Goal: Information Seeking & Learning: Learn about a topic

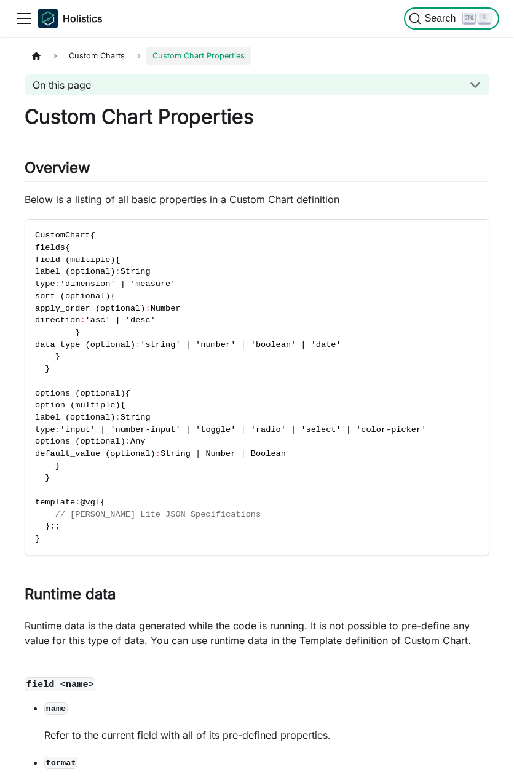
click at [420, 22] on icon "Search (Ctrl+K)" at bounding box center [415, 18] width 12 height 12
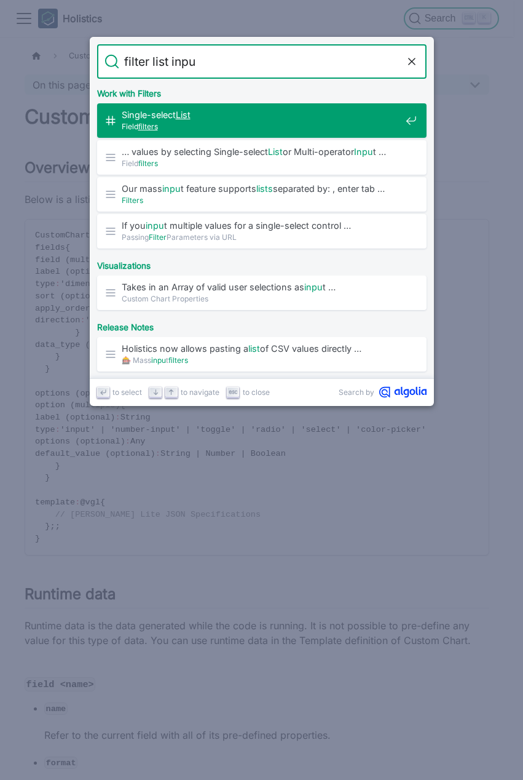
type input "filter list input"
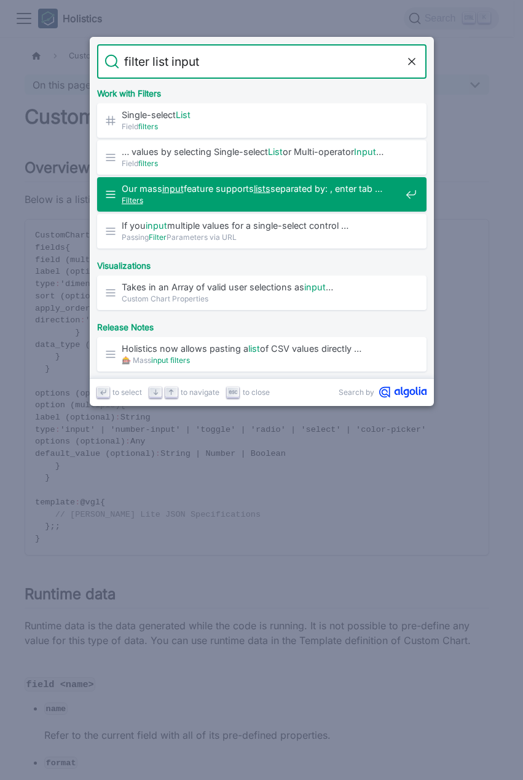
click at [298, 206] on span "Filters" at bounding box center [261, 200] width 279 height 12
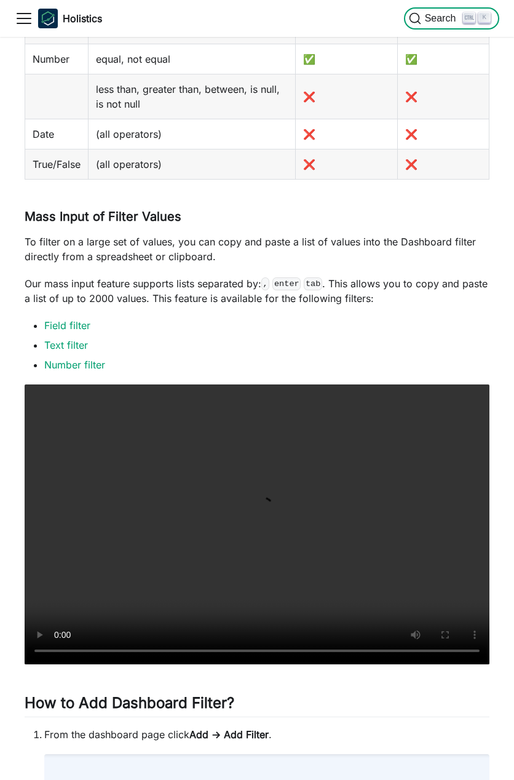
scroll to position [2593, 0]
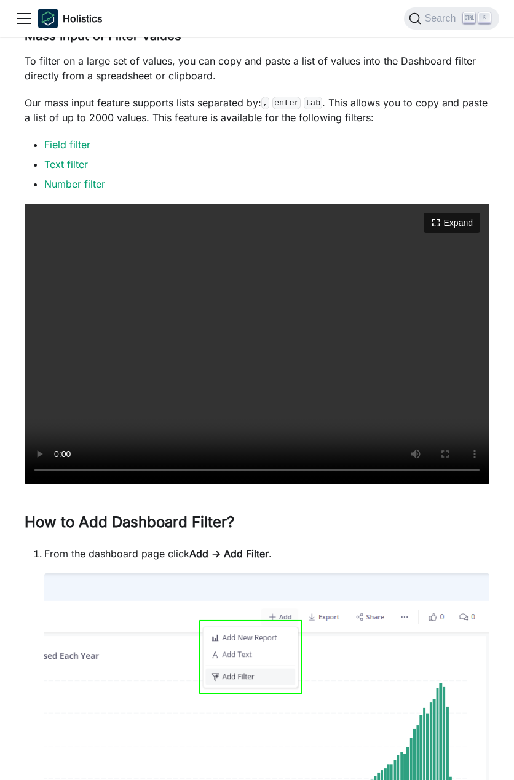
click at [244, 367] on video "Your browser does not support embedding video, but you can download it ." at bounding box center [257, 344] width 465 height 280
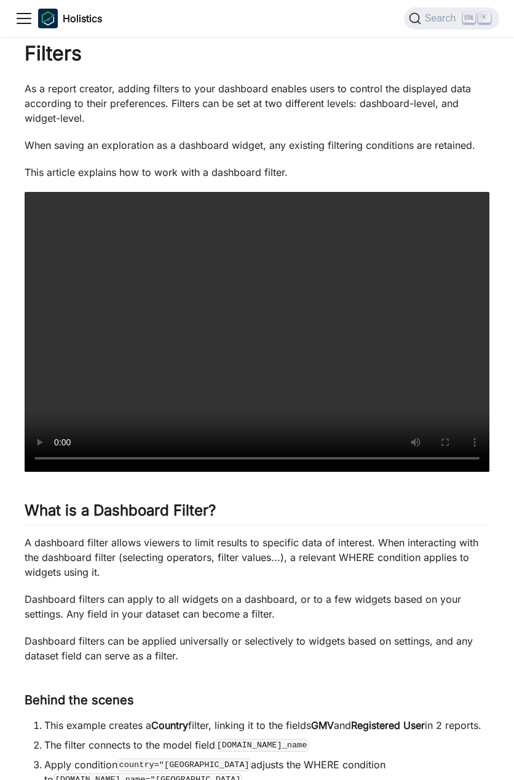
scroll to position [63, 0]
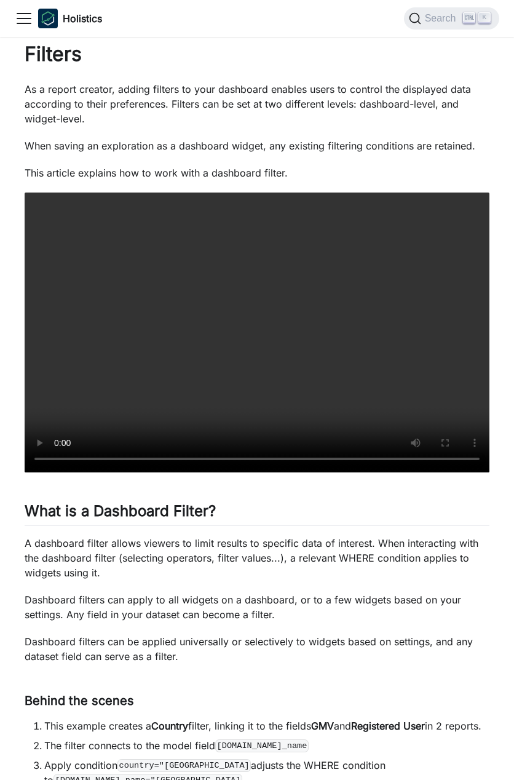
click at [244, 367] on video "Your browser does not support embedding video, but you can download it ." at bounding box center [257, 333] width 465 height 280
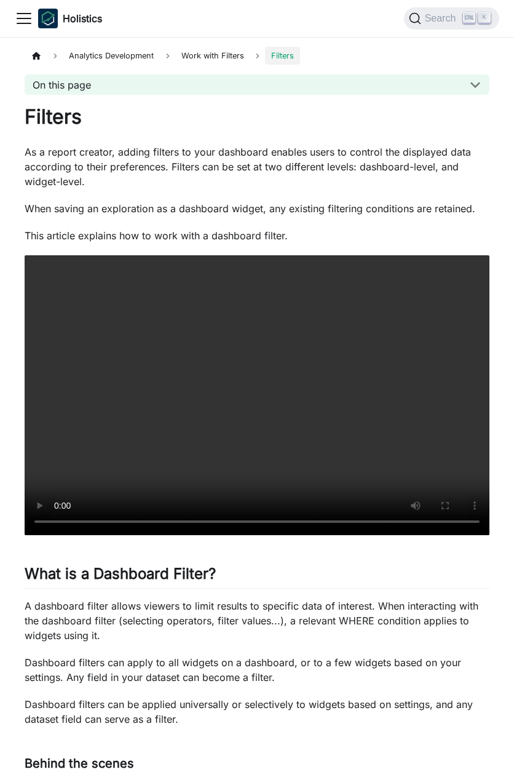
click at [193, 57] on span "Work with Filters" at bounding box center [212, 56] width 75 height 18
click at [285, 52] on span "Filters" at bounding box center [282, 56] width 35 height 18
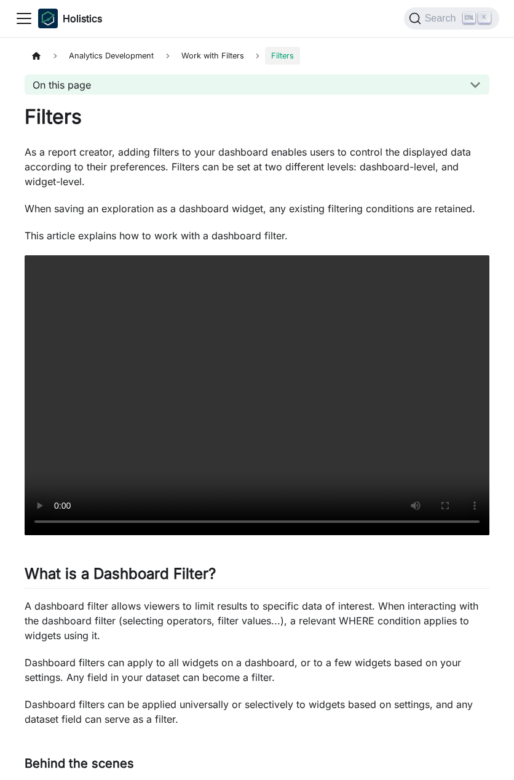
click at [473, 87] on button "On this page" at bounding box center [257, 84] width 465 height 20
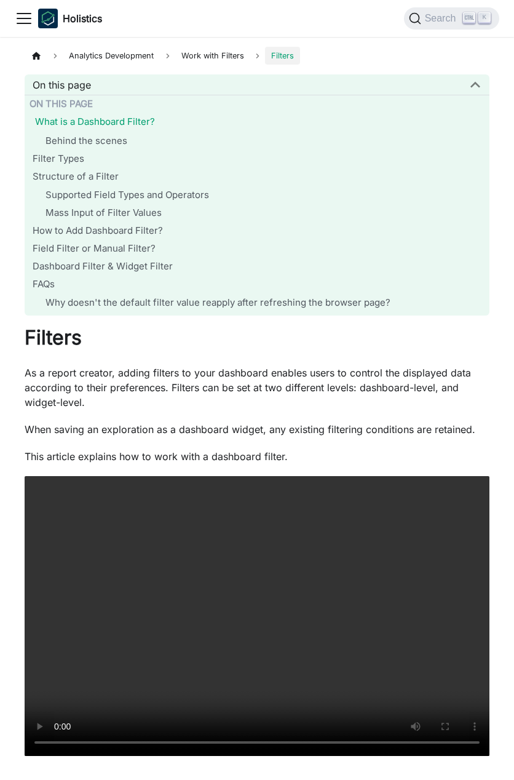
click at [114, 122] on link "What is a Dashboard Filter?" at bounding box center [259, 122] width 449 height 14
click at [437, 17] on span "Search" at bounding box center [442, 18] width 42 height 11
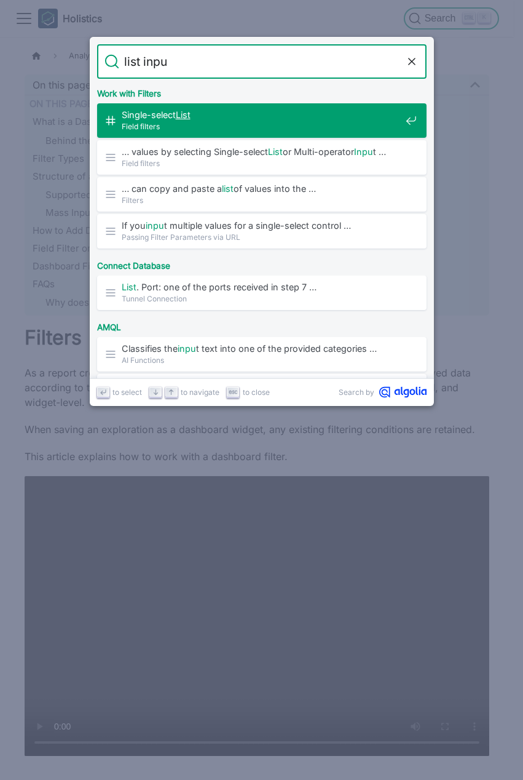
type input "list input"
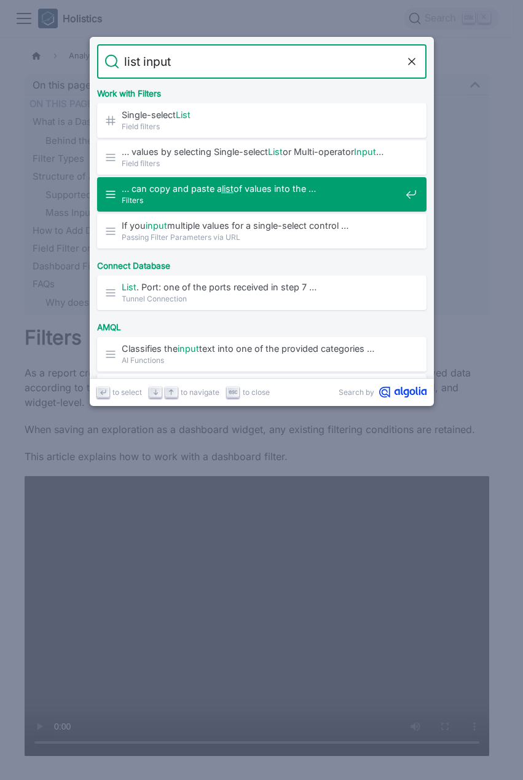
click at [292, 196] on span "Filters" at bounding box center [261, 200] width 279 height 12
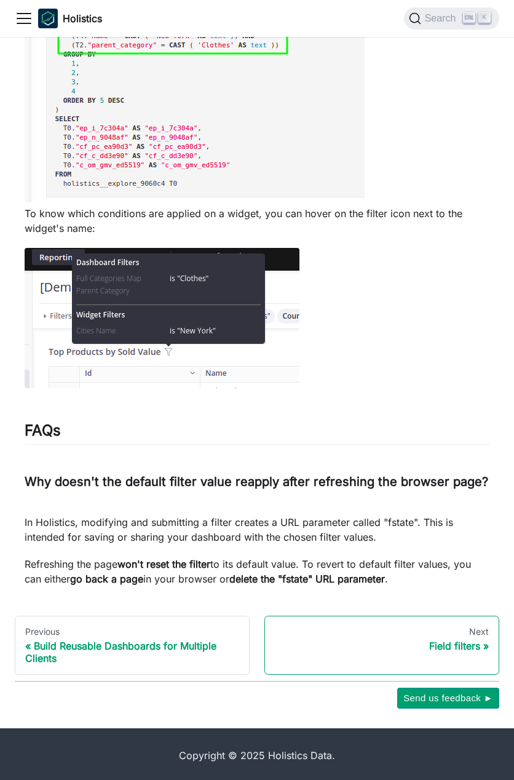
scroll to position [4909, 0]
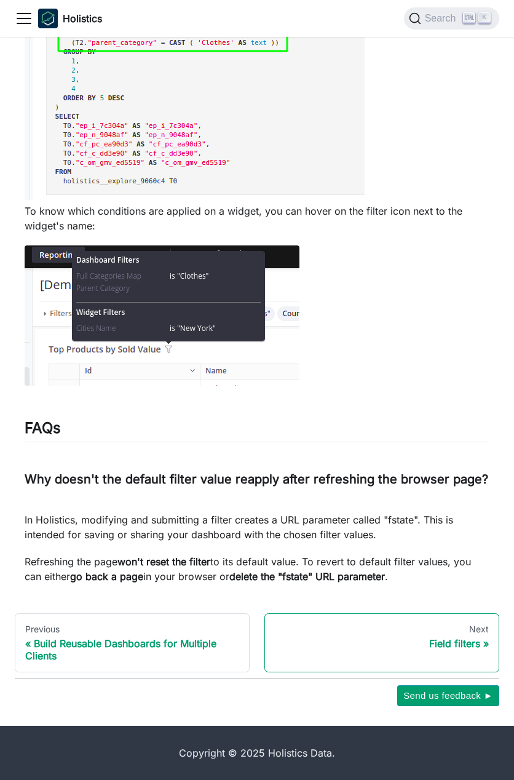
click at [472, 633] on div "Next" at bounding box center [382, 629] width 214 height 11
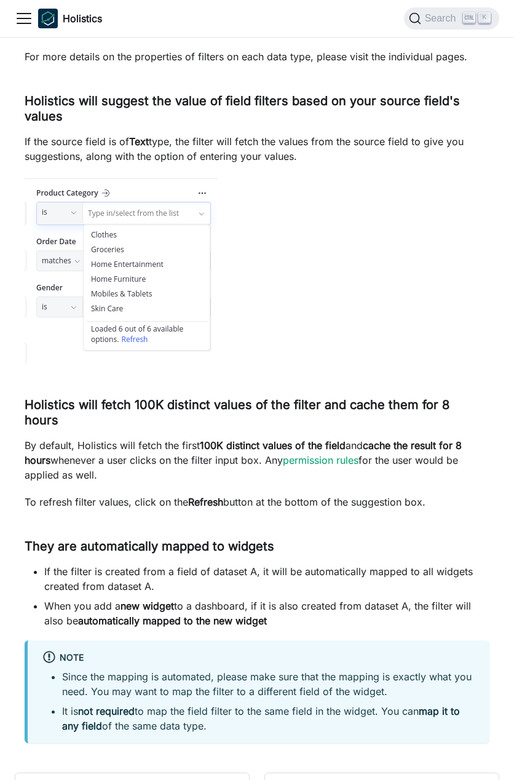
scroll to position [3733, 0]
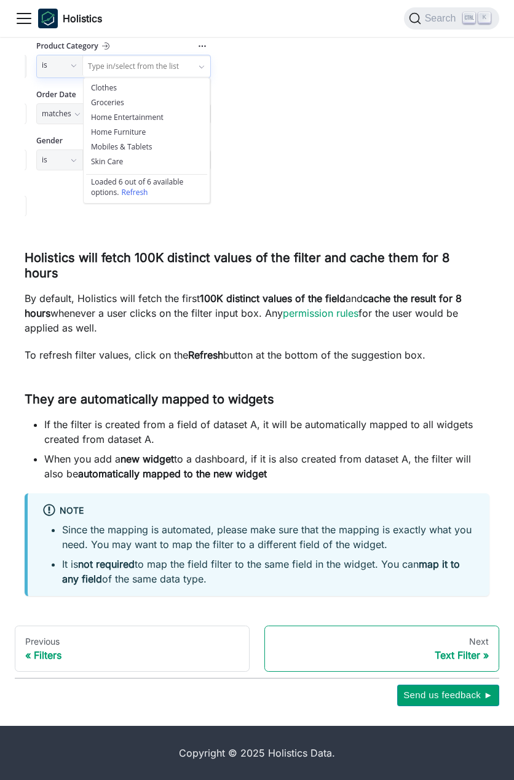
click at [468, 653] on div "Text Filter" at bounding box center [382, 655] width 214 height 12
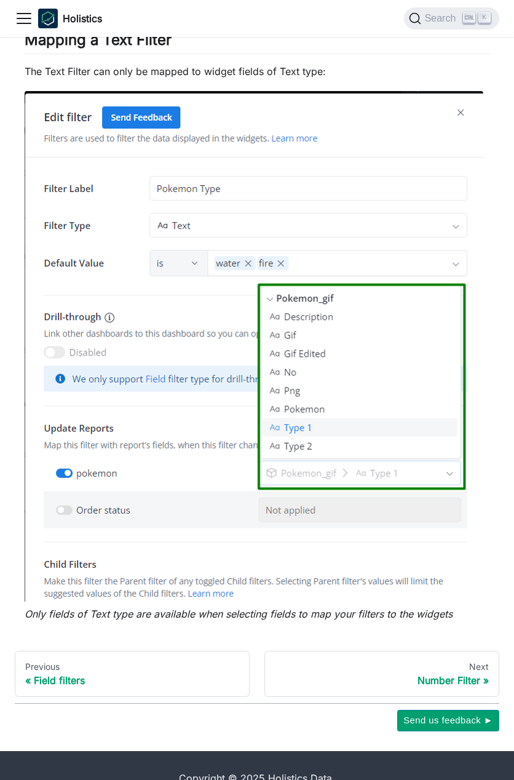
scroll to position [1166, 0]
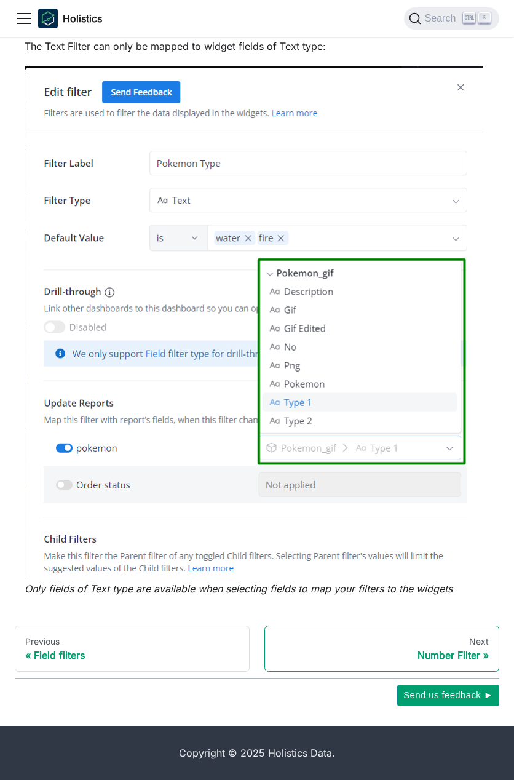
click at [464, 661] on div "Number Filter" at bounding box center [382, 655] width 214 height 12
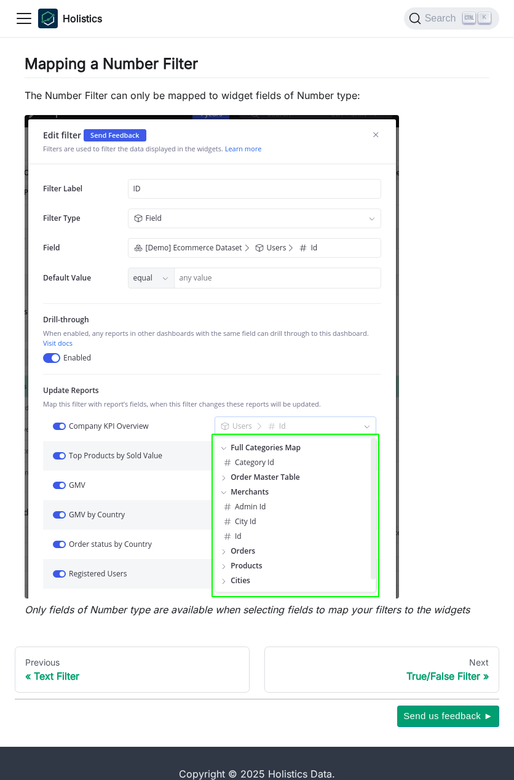
scroll to position [953, 0]
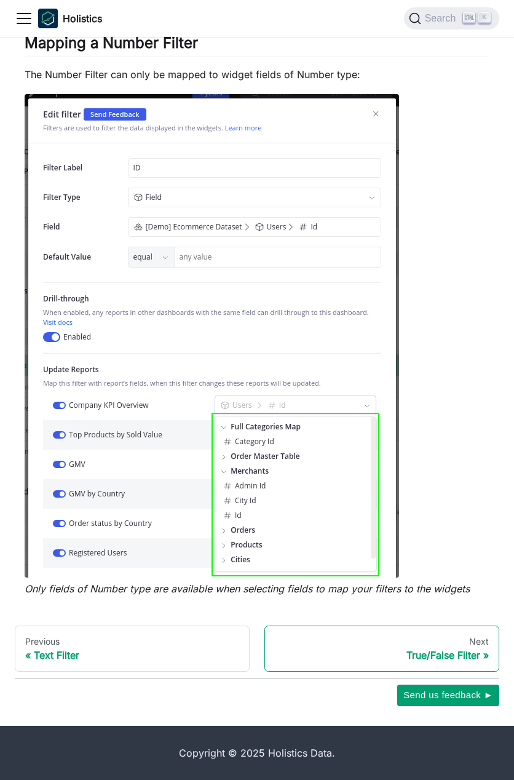
click at [468, 653] on div "True/False Filter" at bounding box center [382, 655] width 214 height 12
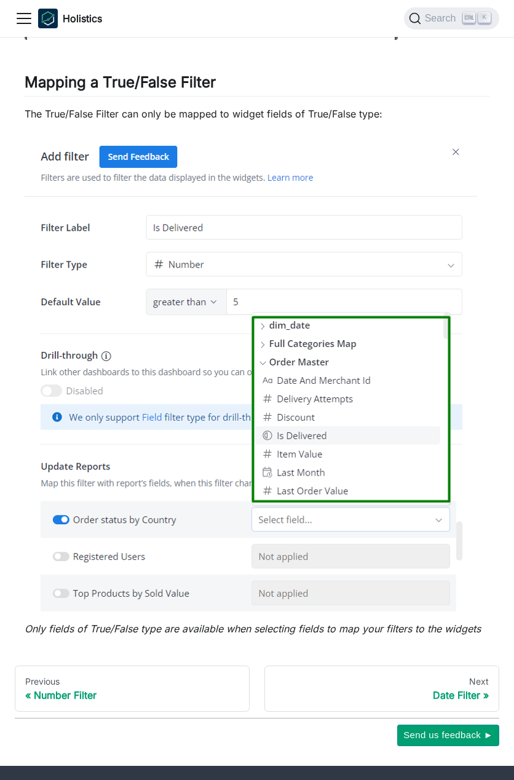
scroll to position [859, 0]
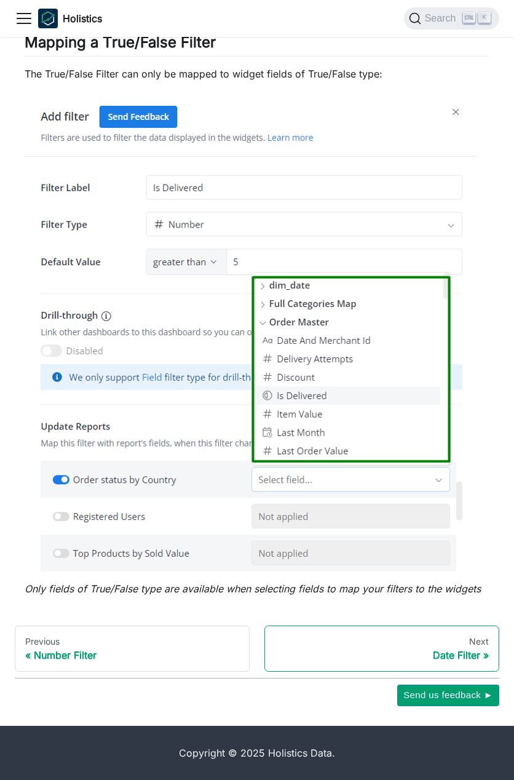
click at [477, 666] on link "Next Date Filter" at bounding box center [382, 649] width 235 height 47
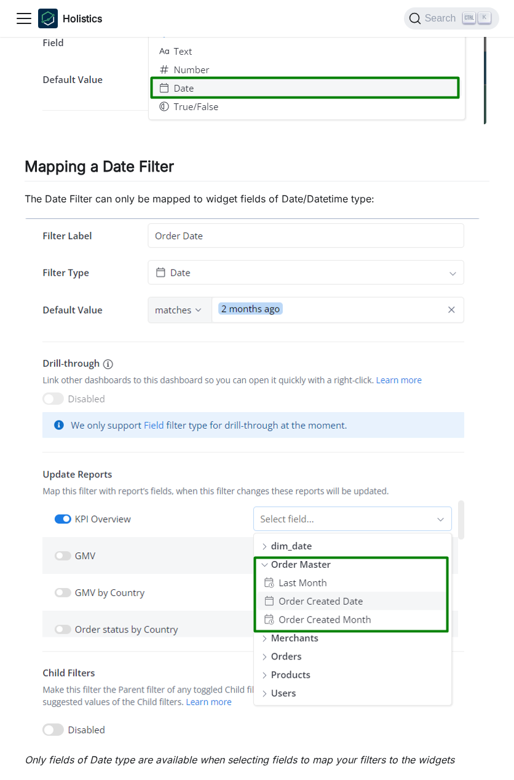
scroll to position [3862, 0]
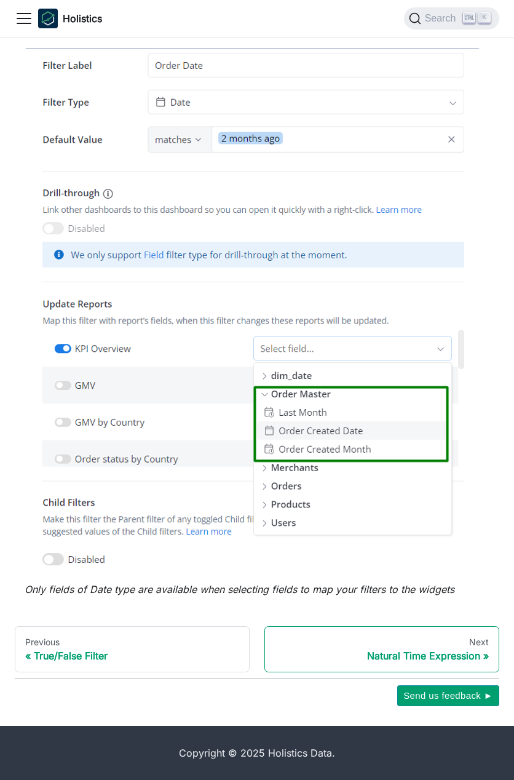
click at [448, 650] on div "Natural Time Expression" at bounding box center [382, 656] width 214 height 12
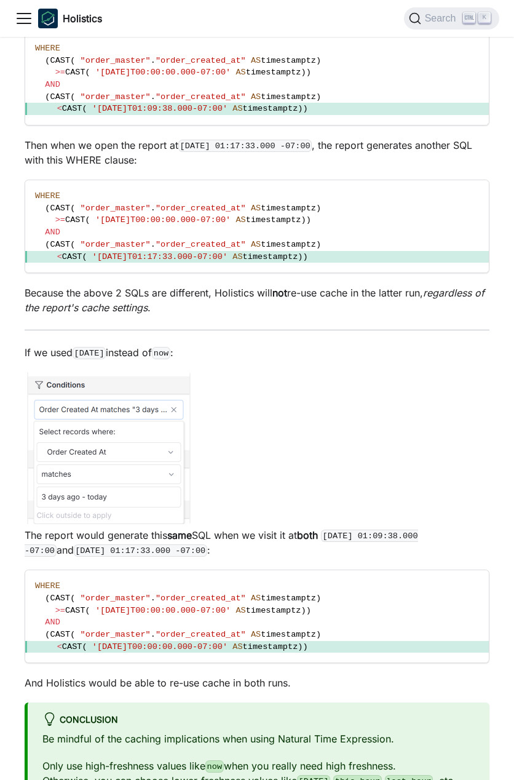
scroll to position [4215, 0]
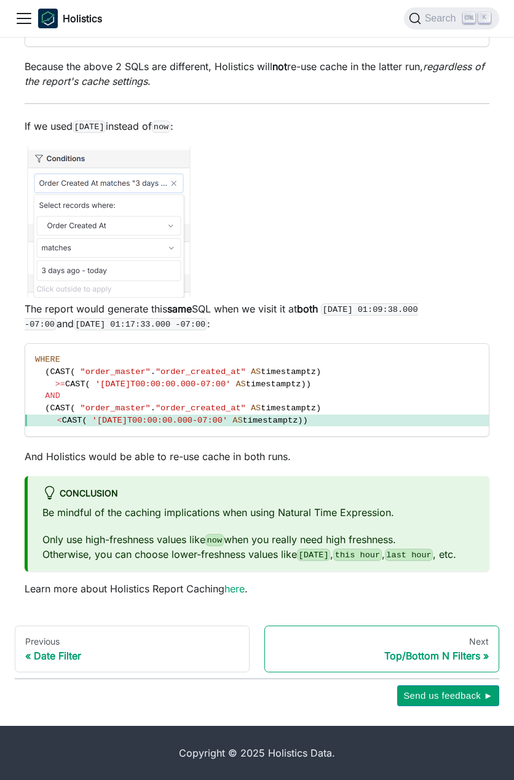
click at [450, 655] on div "Top/Bottom N Filters" at bounding box center [382, 656] width 214 height 12
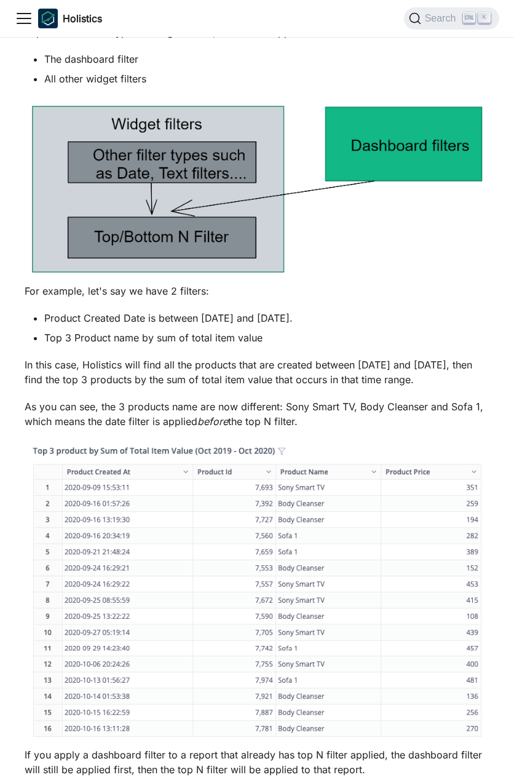
scroll to position [2930, 0]
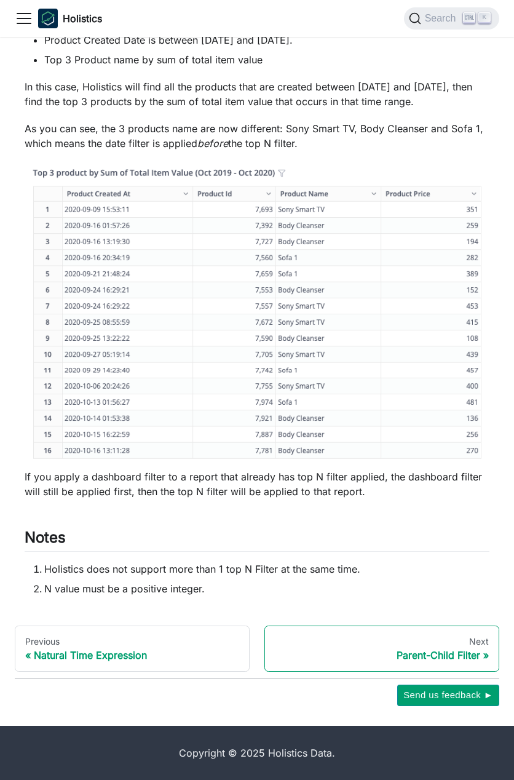
click at [441, 648] on link "Next Parent-Child Filter" at bounding box center [382, 649] width 235 height 47
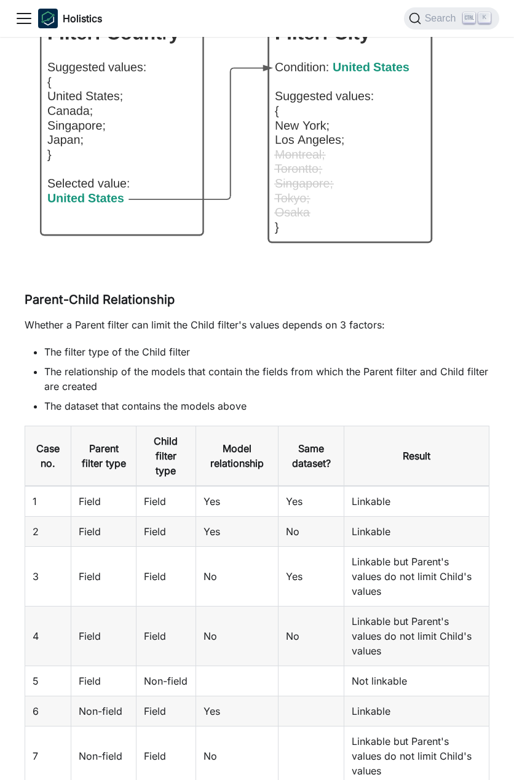
scroll to position [1601, 0]
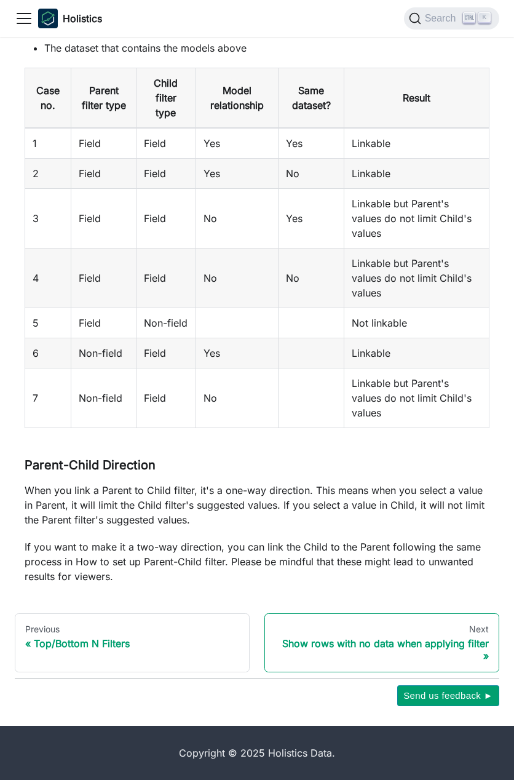
click at [461, 658] on div "Show rows with no data when applying filter" at bounding box center [382, 649] width 214 height 25
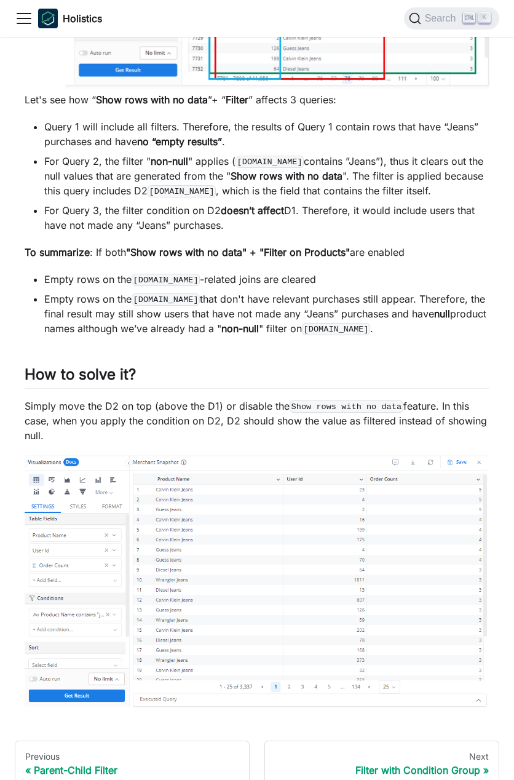
scroll to position [2304, 0]
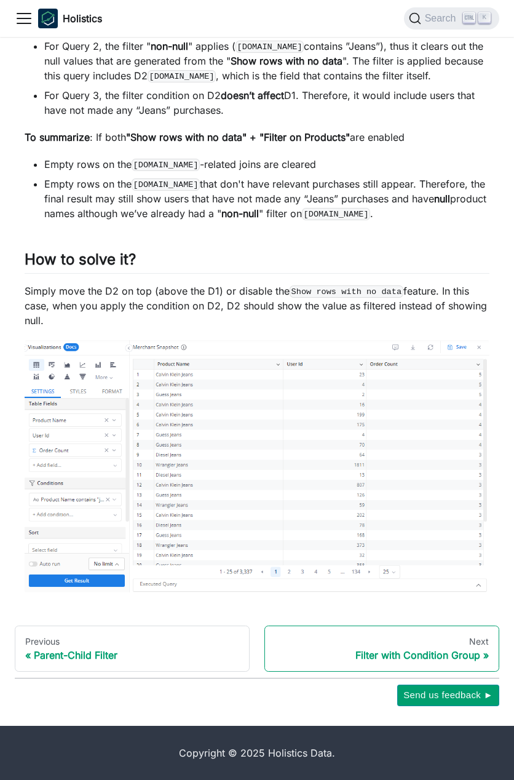
click at [439, 660] on div "Filter with Condition Group" at bounding box center [382, 655] width 214 height 12
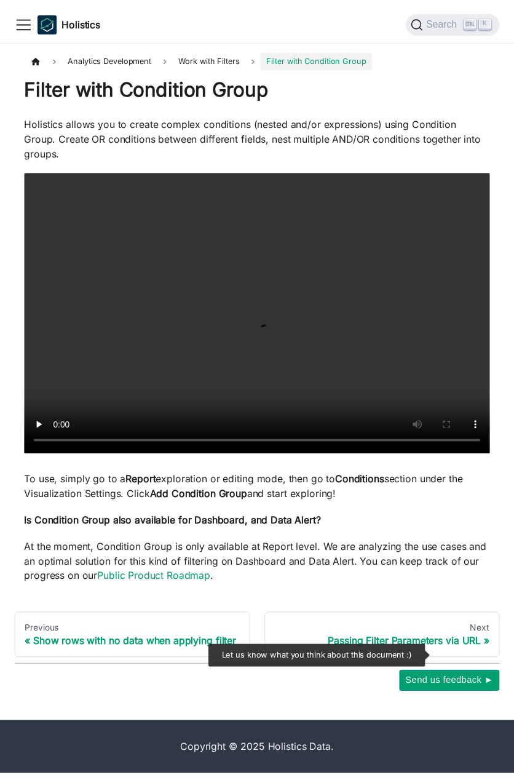
scroll to position [73, 0]
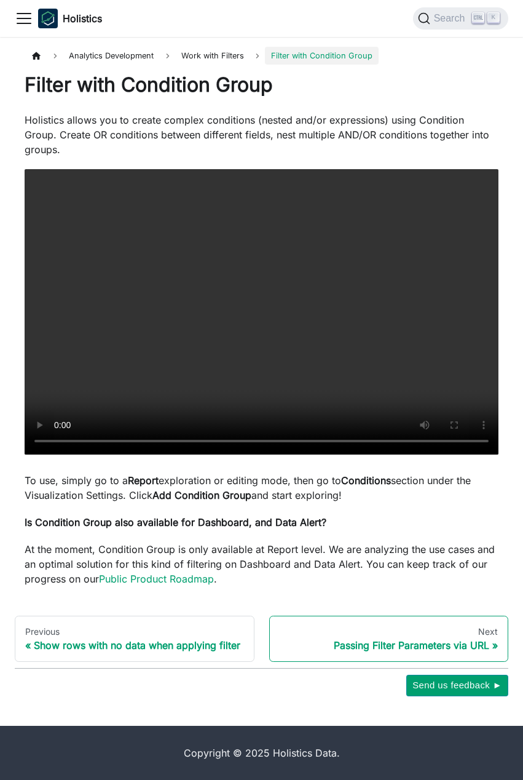
click at [463, 626] on div "Next" at bounding box center [389, 631] width 219 height 11
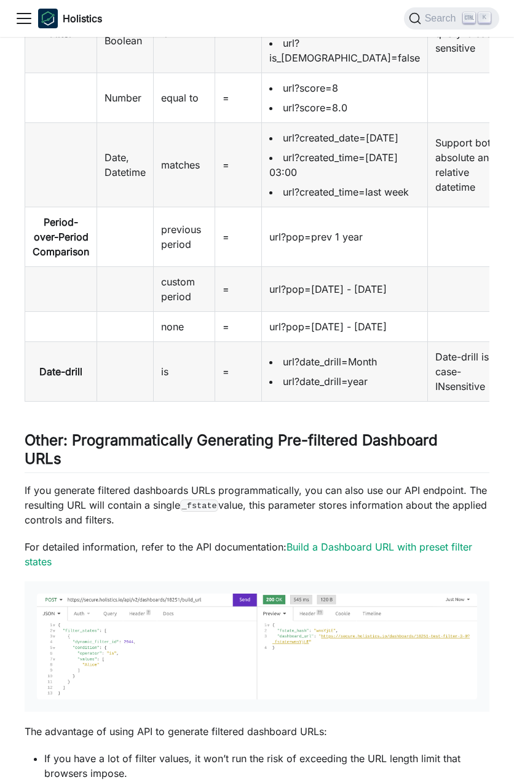
scroll to position [2435, 0]
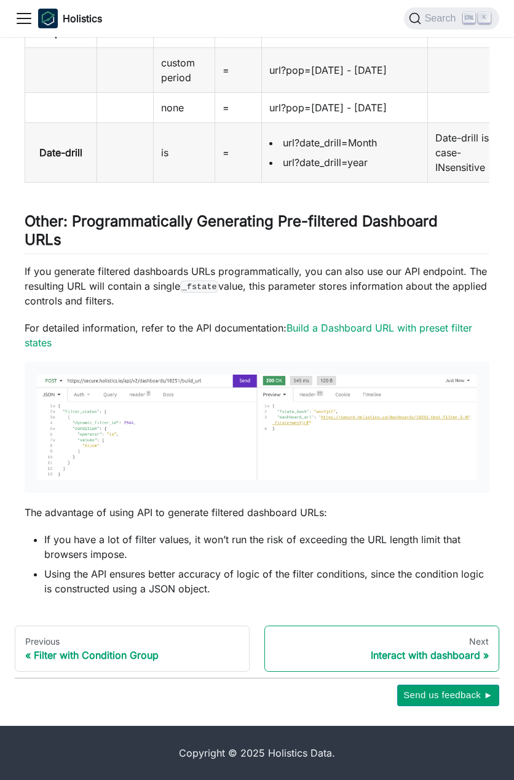
click at [450, 658] on div "Interact with dashboard" at bounding box center [382, 655] width 214 height 12
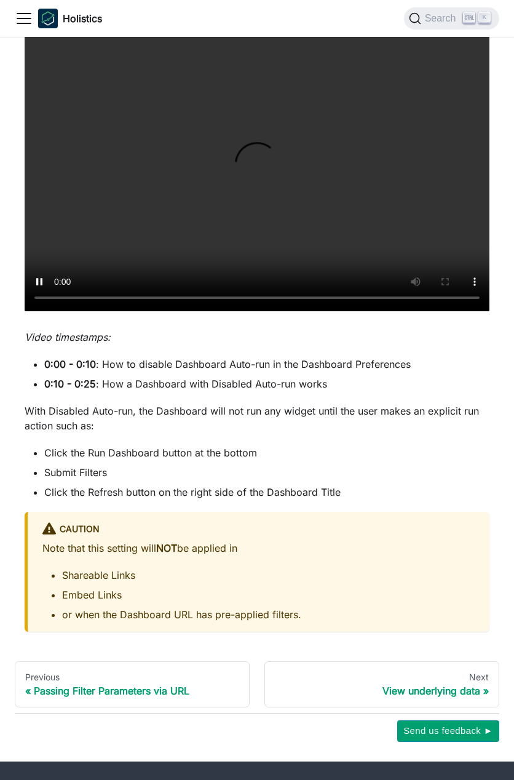
scroll to position [1871, 0]
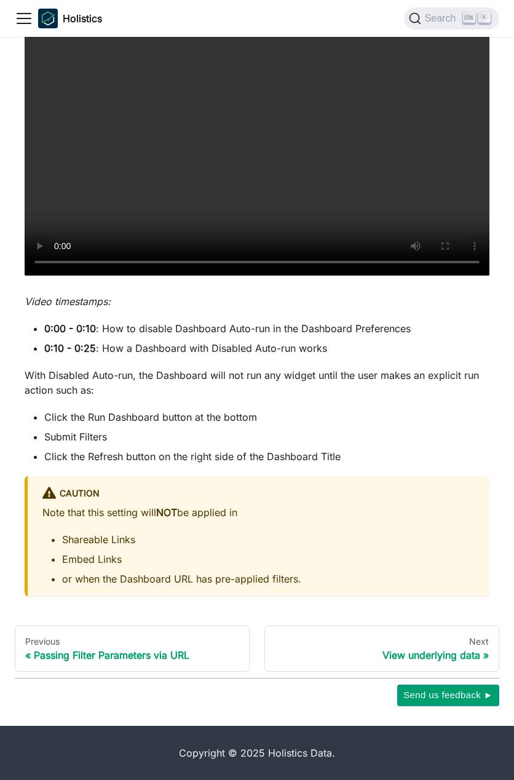
click at [394, 632] on link "Next View underlying data" at bounding box center [382, 649] width 235 height 47
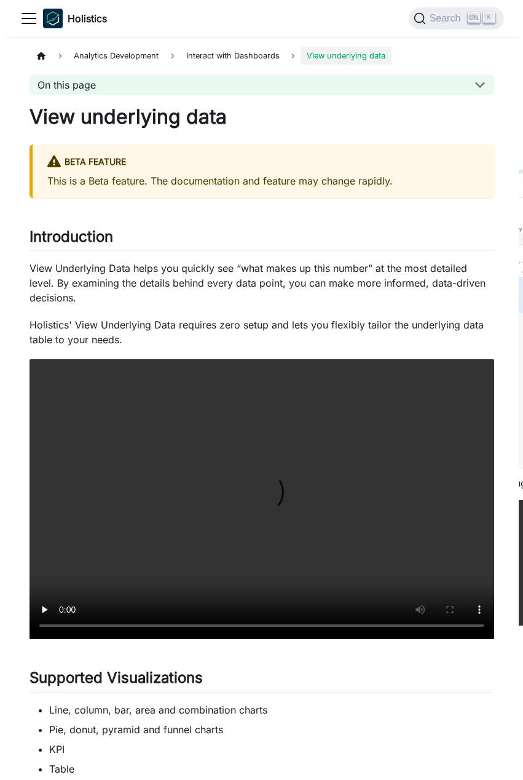
scroll to position [154, 0]
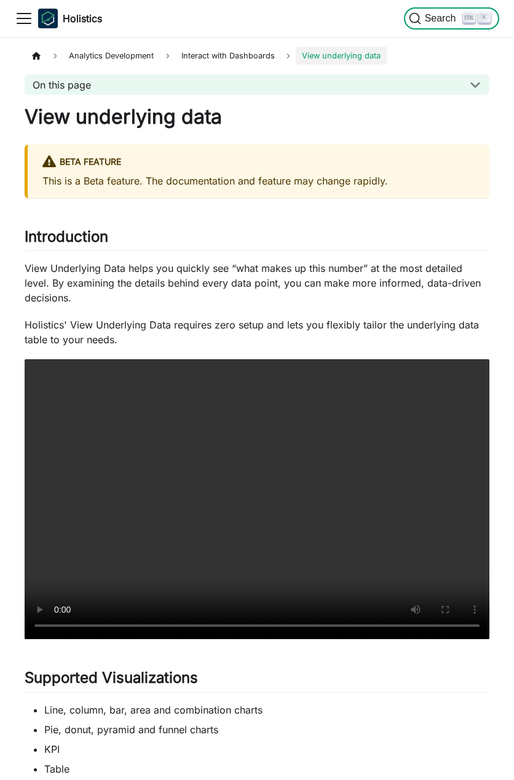
click at [429, 16] on span "Search" at bounding box center [442, 18] width 42 height 11
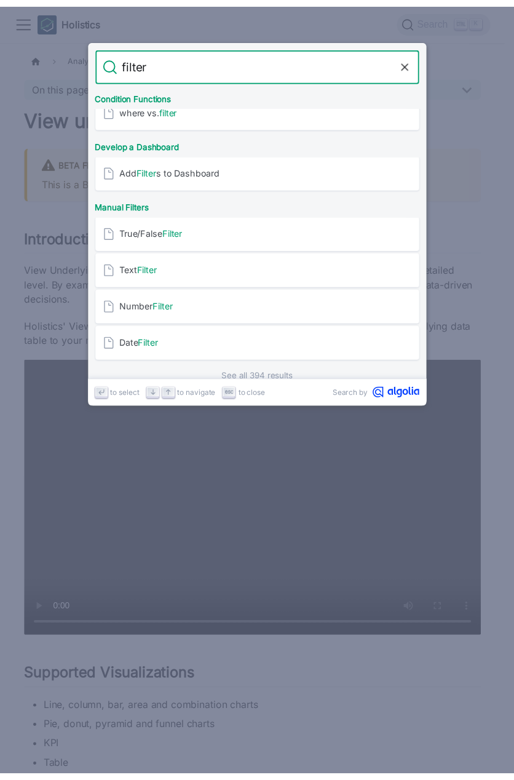
scroll to position [362, 0]
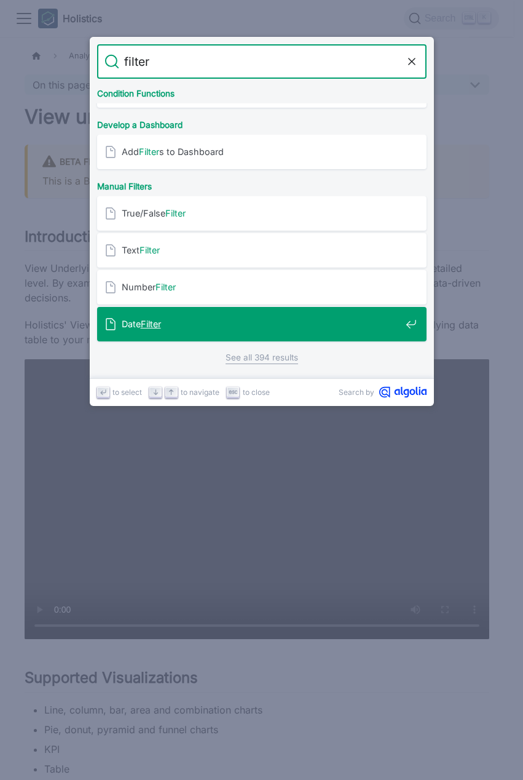
type input "filter"
click at [261, 360] on link "See all 394 results" at bounding box center [262, 357] width 73 height 13
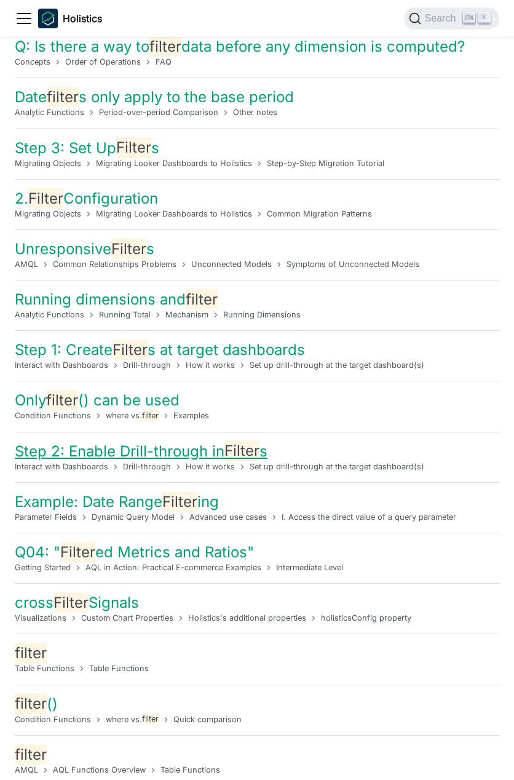
scroll to position [4594, 0]
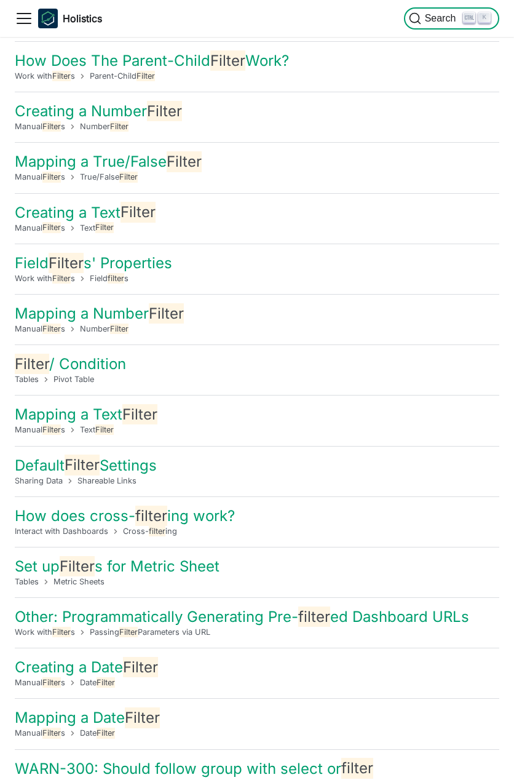
click at [442, 21] on span "Search" at bounding box center [442, 18] width 42 height 11
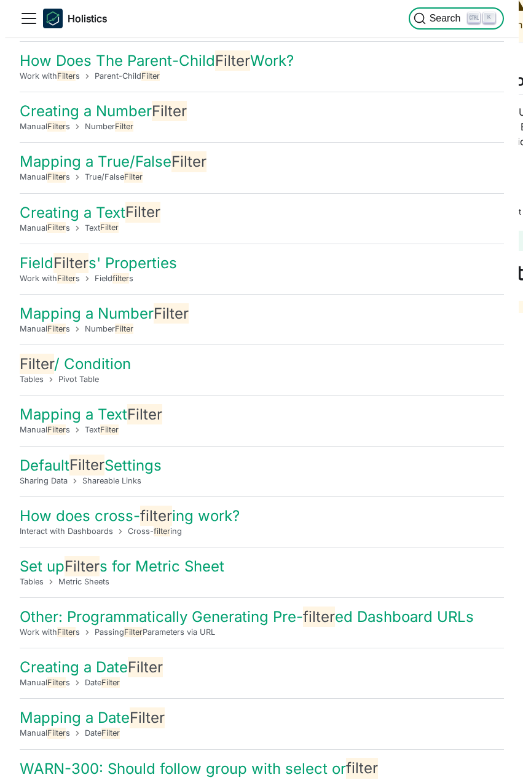
scroll to position [1708, 0]
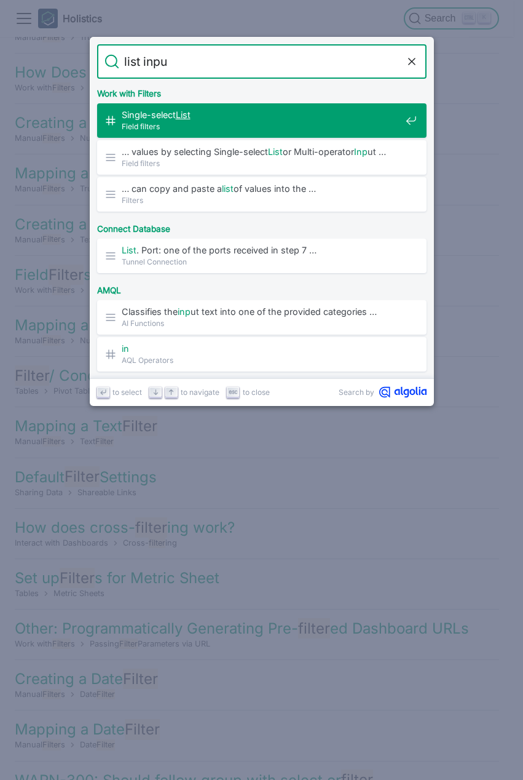
type input "list input"
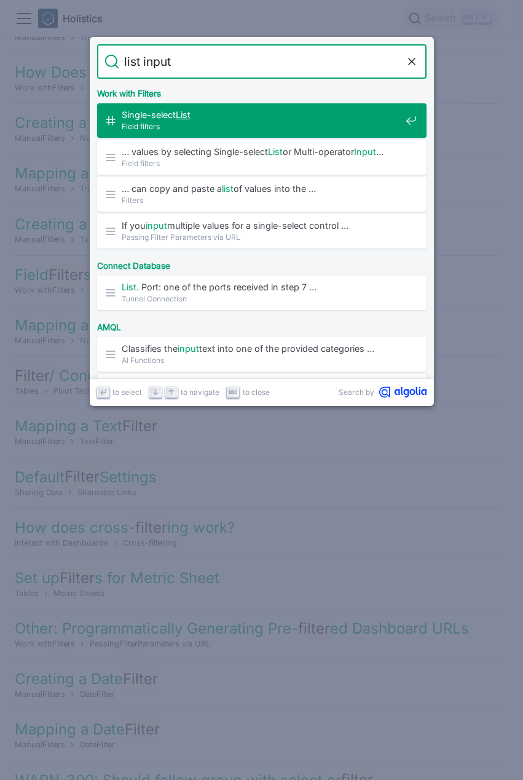
click at [299, 119] on span "Single-select List ​" at bounding box center [261, 115] width 279 height 12
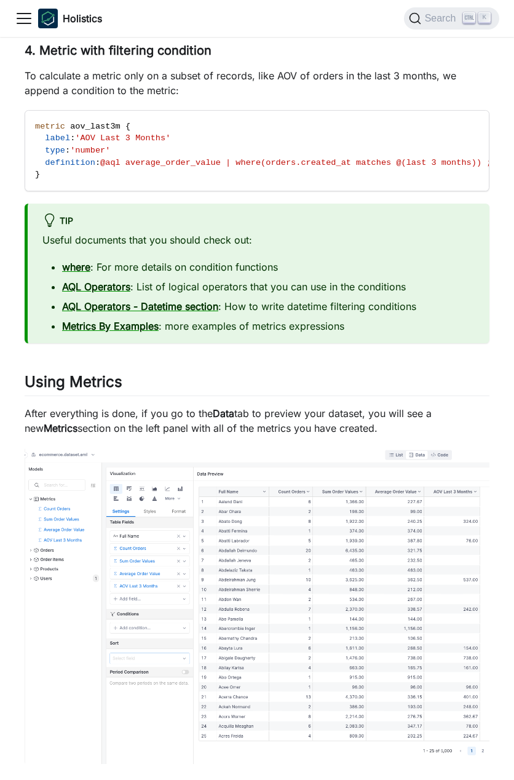
scroll to position [2770, 0]
